Goal: Information Seeking & Learning: Find specific fact

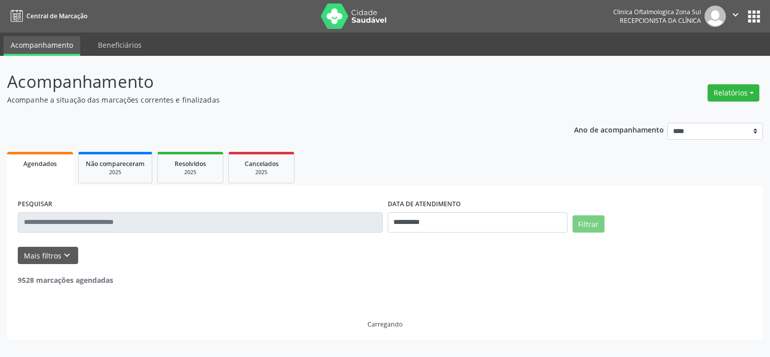
select select "*"
click at [58, 255] on button "Mais filtros keyboard_arrow_down" at bounding box center [48, 256] width 60 height 18
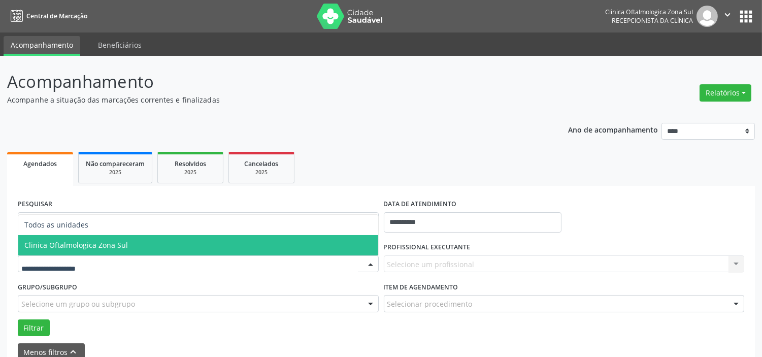
click at [112, 249] on span "Clinica Oftalmologica Zona Sul" at bounding box center [198, 245] width 360 height 20
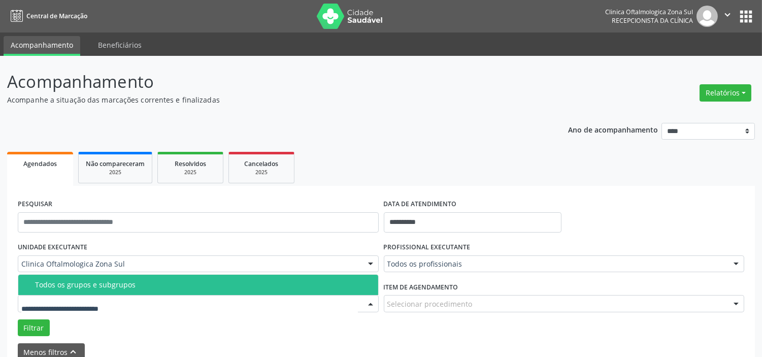
click at [125, 289] on span "Todos os grupos e subgrupos" at bounding box center [198, 284] width 360 height 20
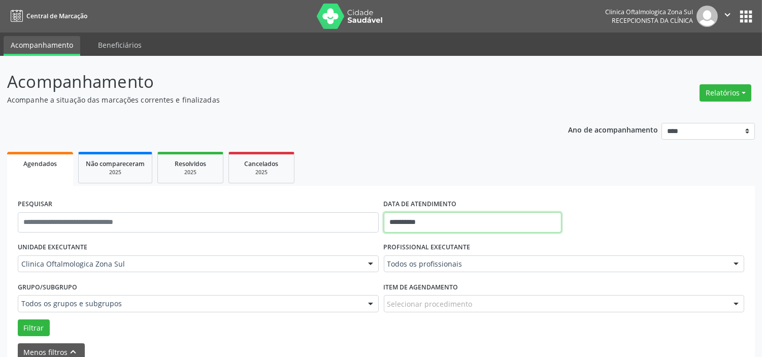
click at [465, 222] on input "**********" at bounding box center [473, 222] width 178 height 20
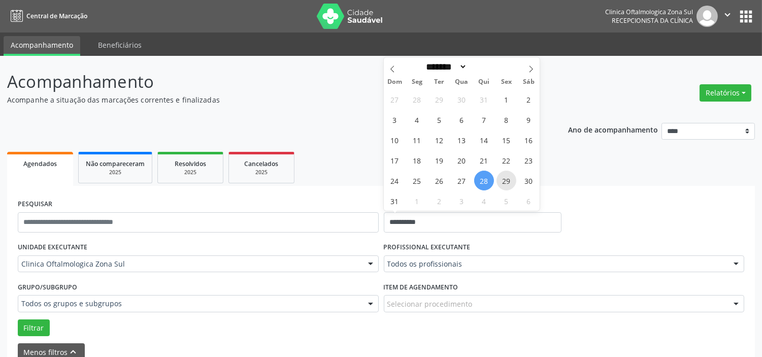
click at [509, 177] on span "29" at bounding box center [506, 180] width 20 height 20
type input "**********"
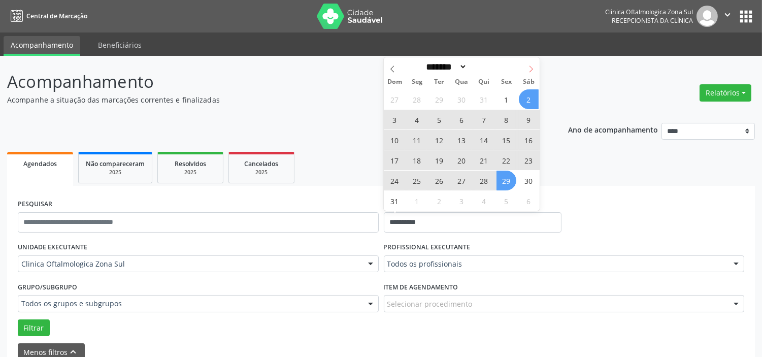
click at [525, 68] on span at bounding box center [530, 65] width 17 height 17
select select "*"
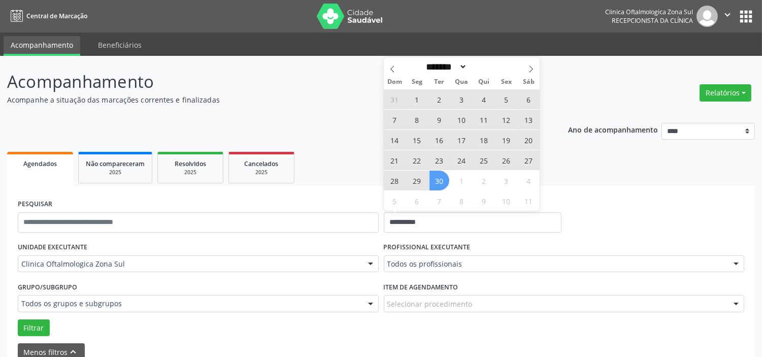
click at [442, 181] on span "30" at bounding box center [439, 180] width 20 height 20
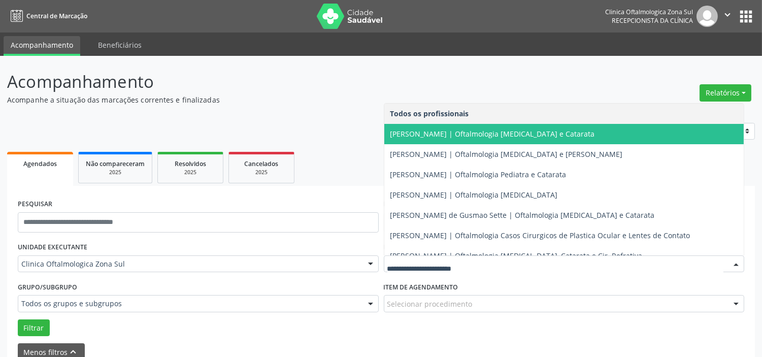
click at [440, 137] on span "[PERSON_NAME] | Oftalmologia [MEDICAL_DATA] e Catarata" at bounding box center [492, 134] width 204 height 10
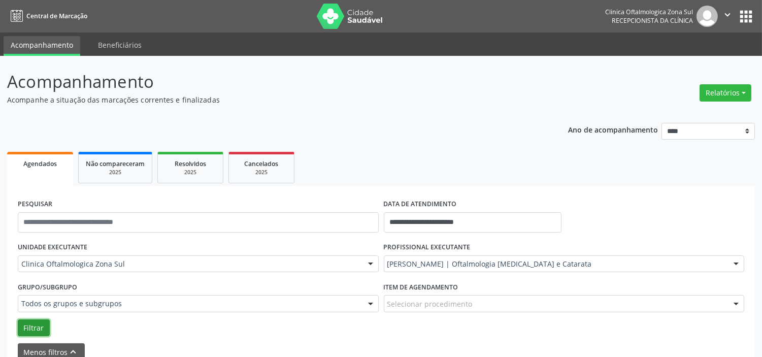
click at [36, 325] on button "Filtrar" at bounding box center [34, 327] width 32 height 17
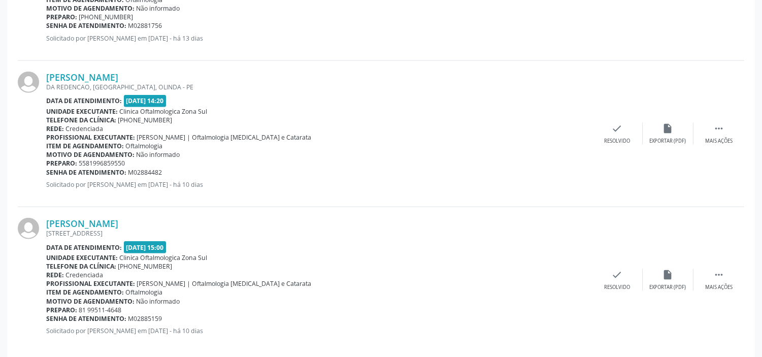
scroll to position [2284, 0]
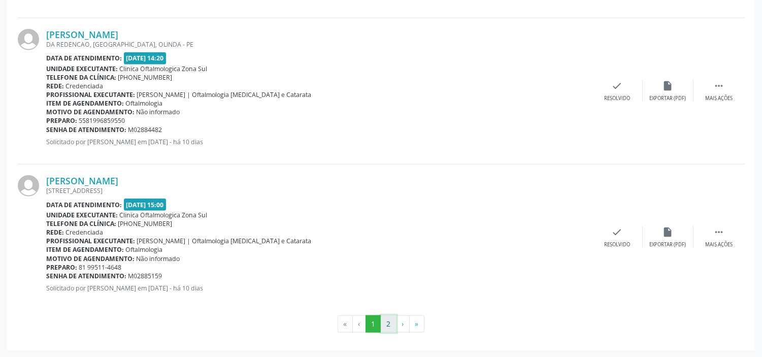
click at [391, 323] on button "2" at bounding box center [389, 323] width 16 height 17
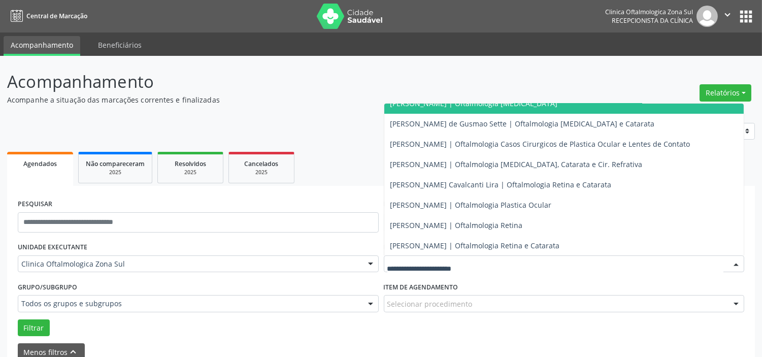
scroll to position [92, 0]
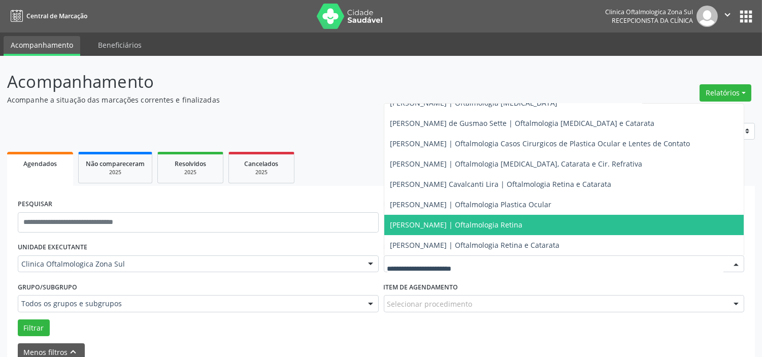
click at [418, 227] on span "[PERSON_NAME] | Oftalmologia Retina" at bounding box center [456, 225] width 132 height 10
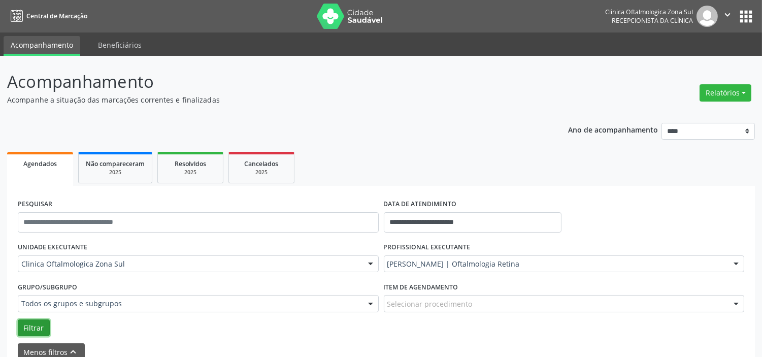
click at [43, 326] on button "Filtrar" at bounding box center [34, 327] width 32 height 17
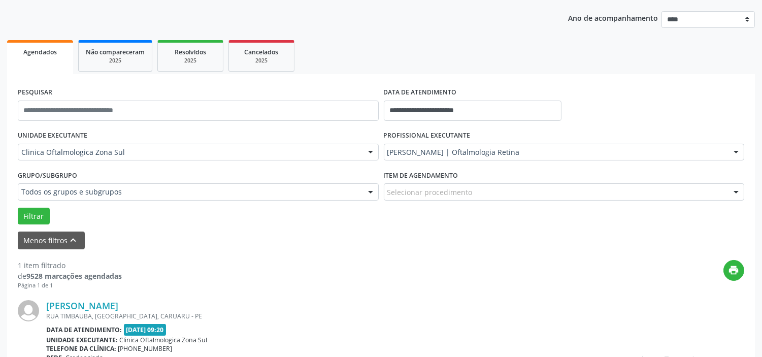
scroll to position [216, 0]
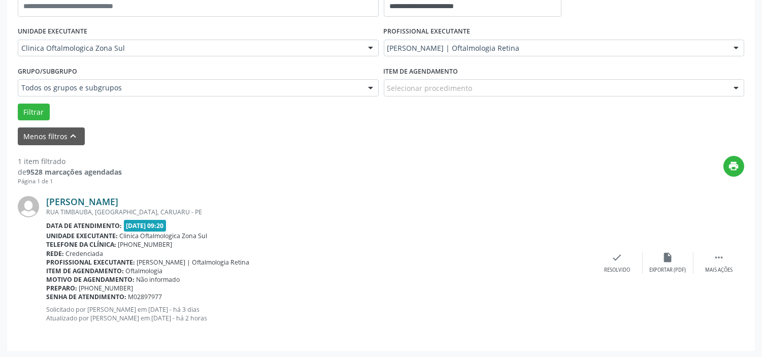
click at [103, 199] on link "[PERSON_NAME]" at bounding box center [82, 201] width 72 height 11
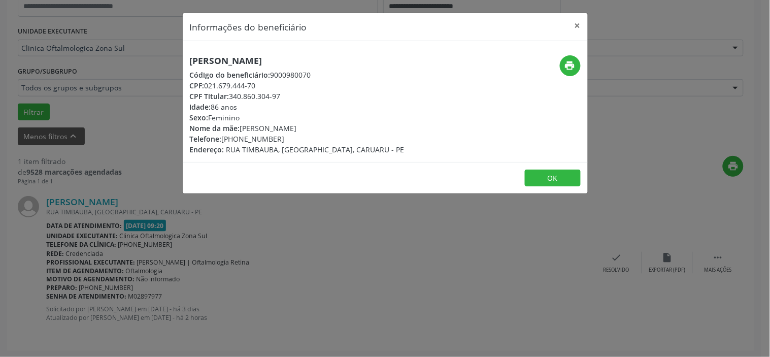
drag, startPoint x: 268, startPoint y: 83, endPoint x: 207, endPoint y: 82, distance: 60.9
click at [207, 82] on div "CPF: 021.679.444-70" at bounding box center [297, 85] width 215 height 11
copy div "021.679.444-70"
click at [171, 278] on div "Informações do beneficiário × Maria dos [PERSON_NAME] Código do beneficiário: 9…" at bounding box center [385, 178] width 770 height 357
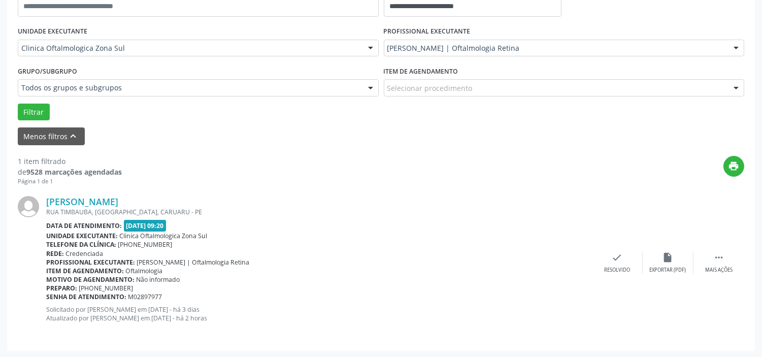
drag, startPoint x: 168, startPoint y: 298, endPoint x: 44, endPoint y: 297, distance: 124.3
click at [44, 297] on div "[PERSON_NAME] [GEOGRAPHIC_DATA], [GEOGRAPHIC_DATA], [GEOGRAPHIC_DATA] Data de a…" at bounding box center [381, 262] width 726 height 154
click at [165, 300] on div "Senha de atendimento: M02897977" at bounding box center [318, 296] width 545 height 9
drag, startPoint x: 165, startPoint y: 298, endPoint x: 47, endPoint y: 298, distance: 117.7
click at [47, 298] on div "Senha de atendimento: M02897977" at bounding box center [318, 296] width 545 height 9
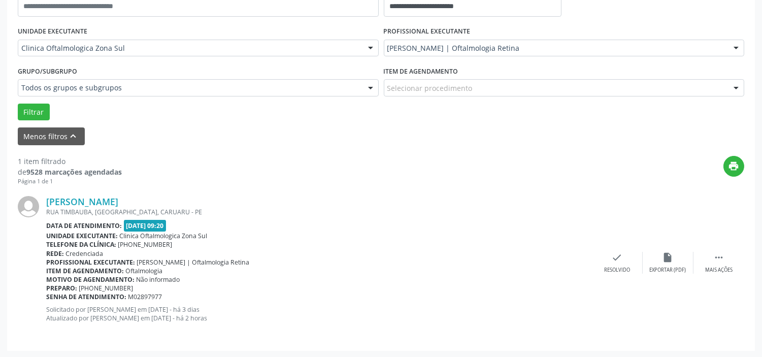
copy div "Senha de atendimento: M02897977"
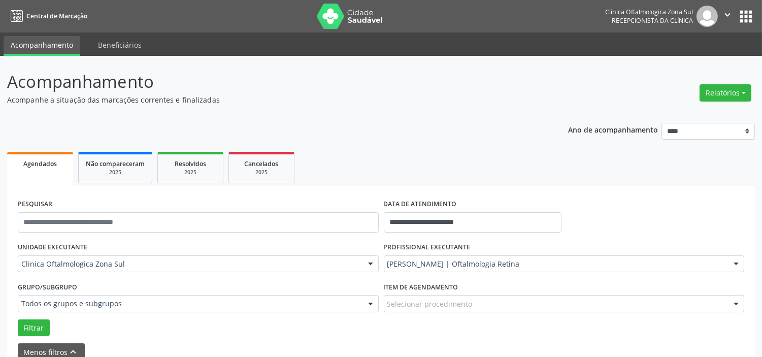
click at [728, 16] on icon "" at bounding box center [726, 14] width 11 height 11
click at [712, 58] on link "Sair" at bounding box center [701, 62] width 70 height 14
